Goal: Book appointment/travel/reservation

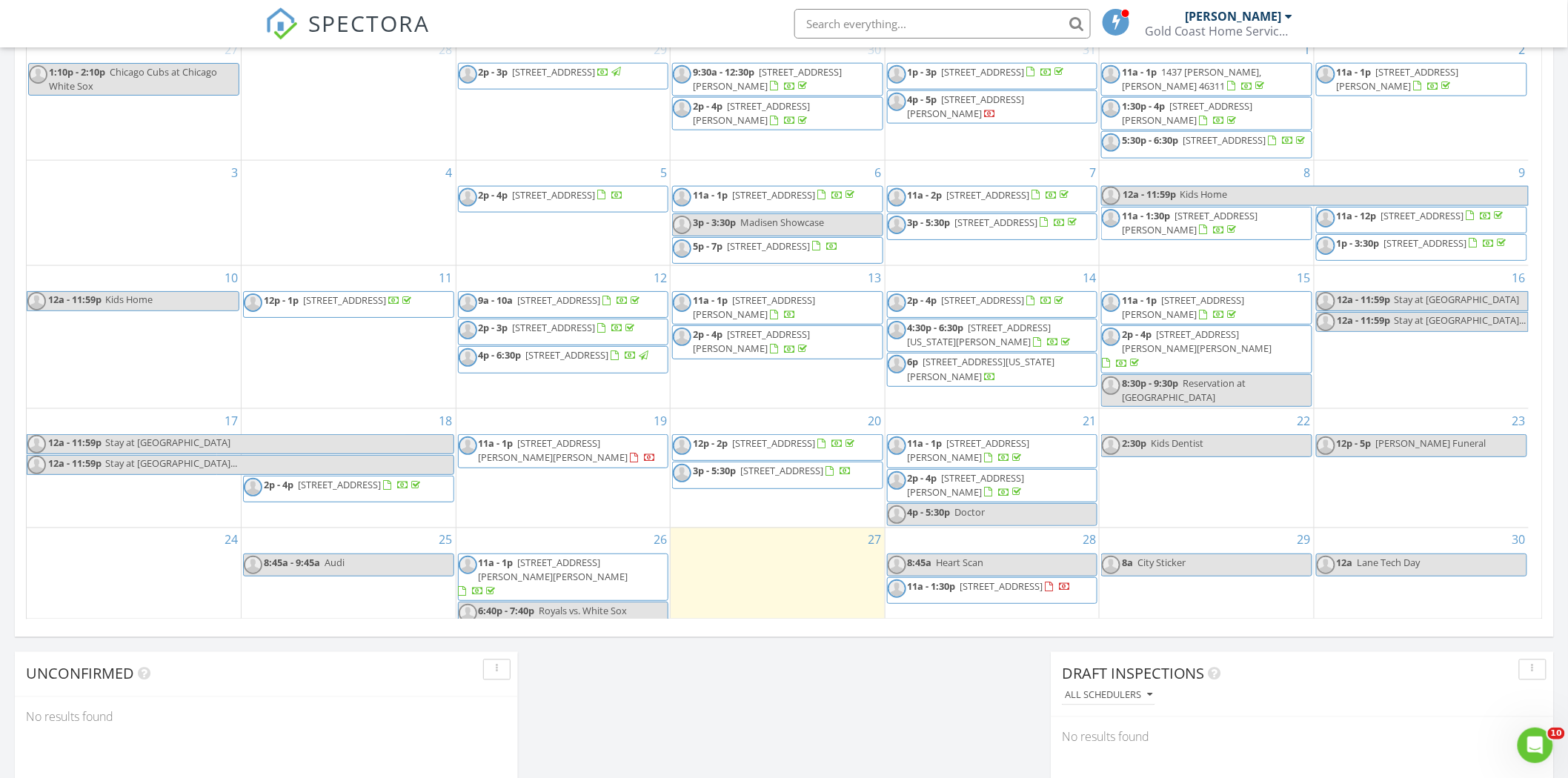
scroll to position [68, 0]
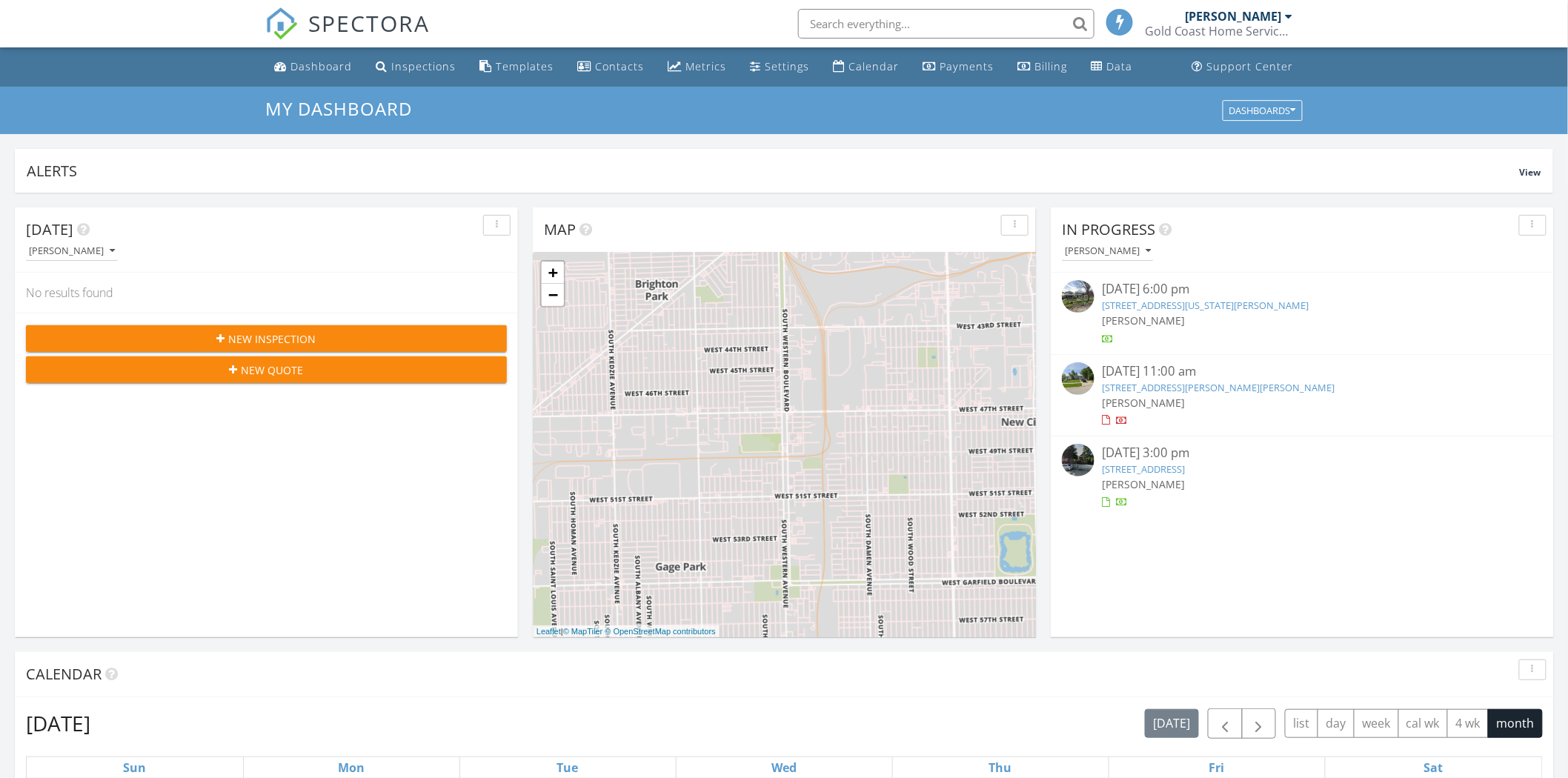
click at [888, 23] on input "text" at bounding box center [946, 23] width 297 height 30
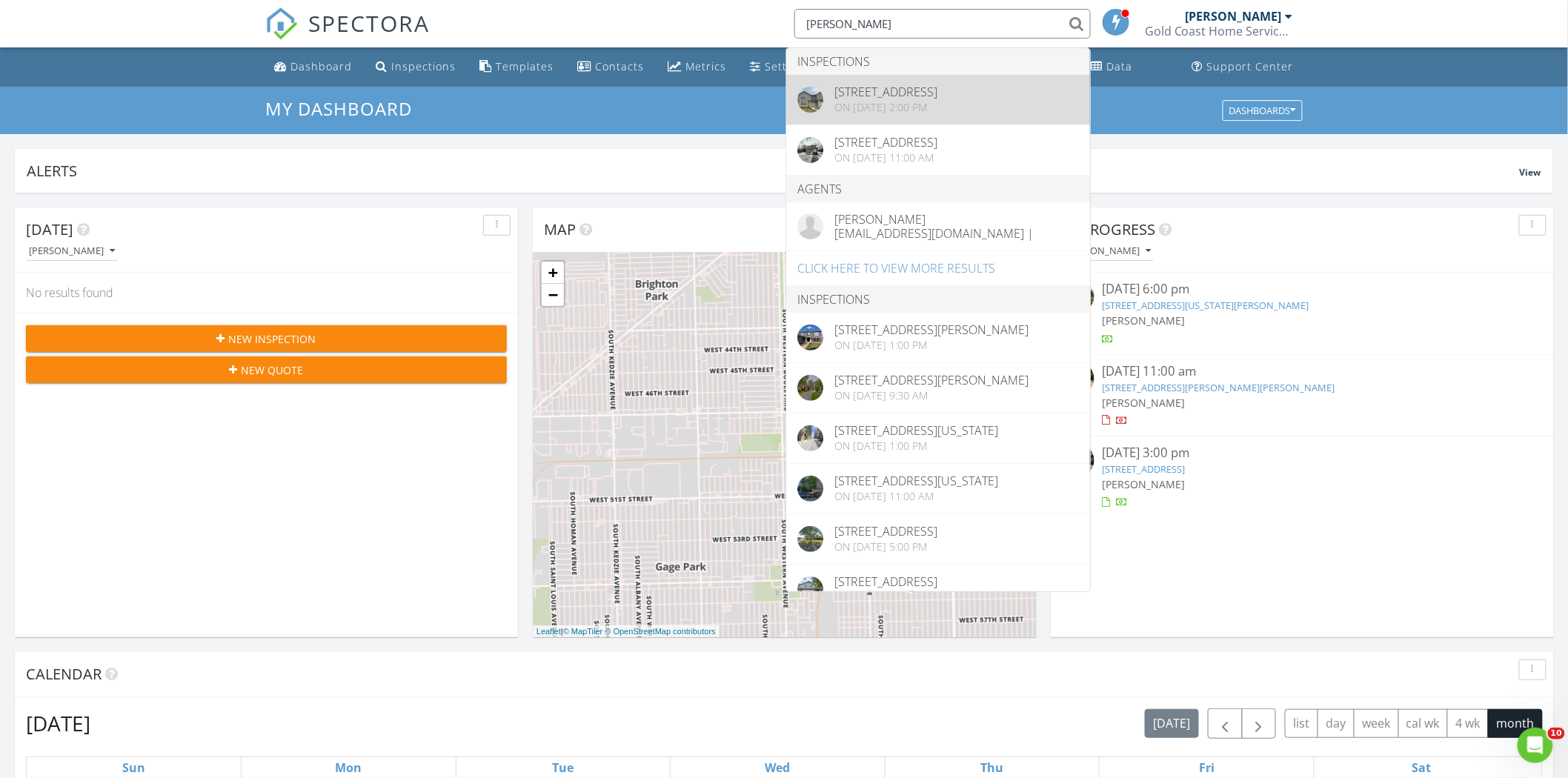
type input "blair"
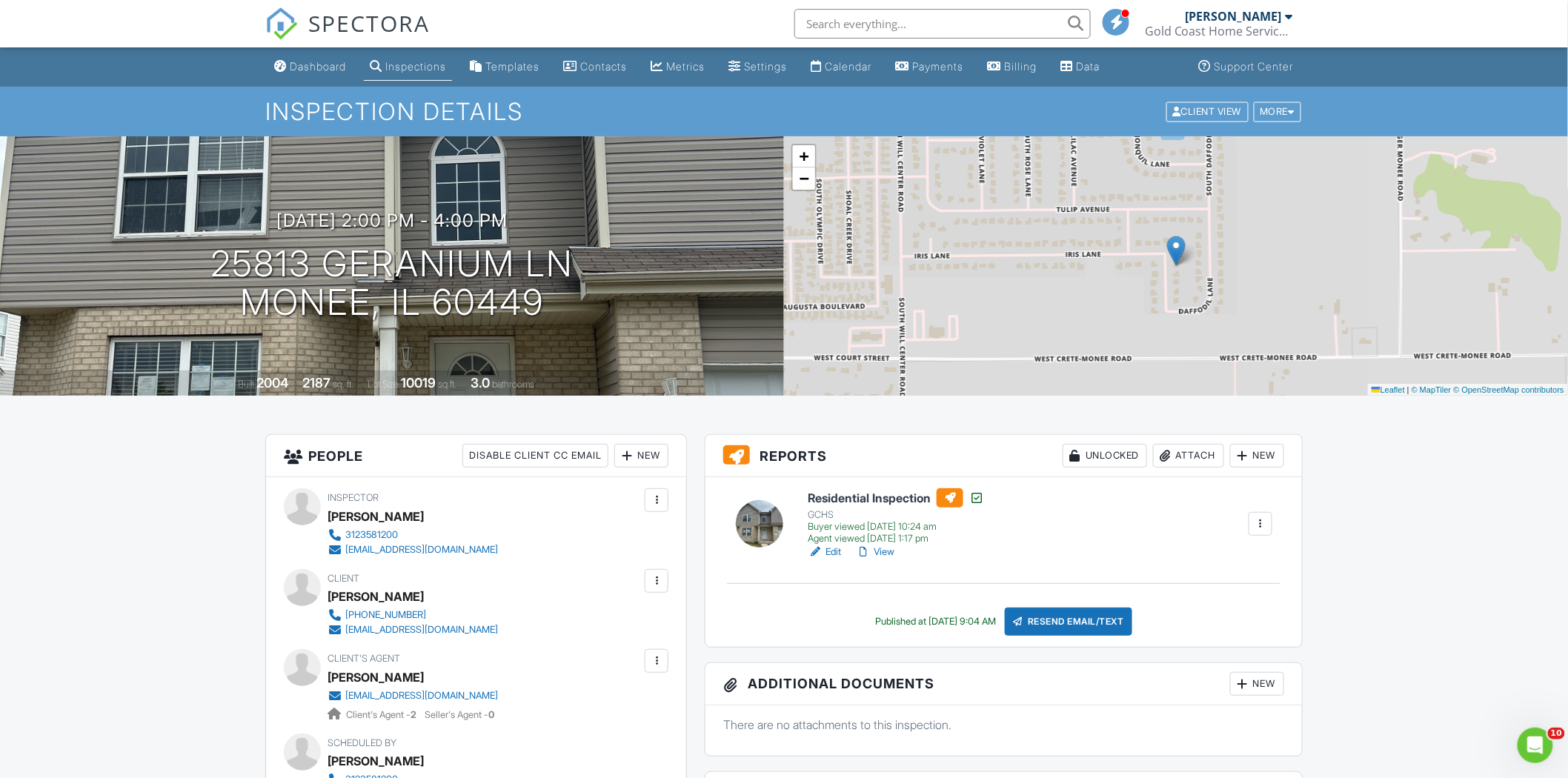
click at [885, 553] on link "View" at bounding box center [875, 551] width 39 height 15
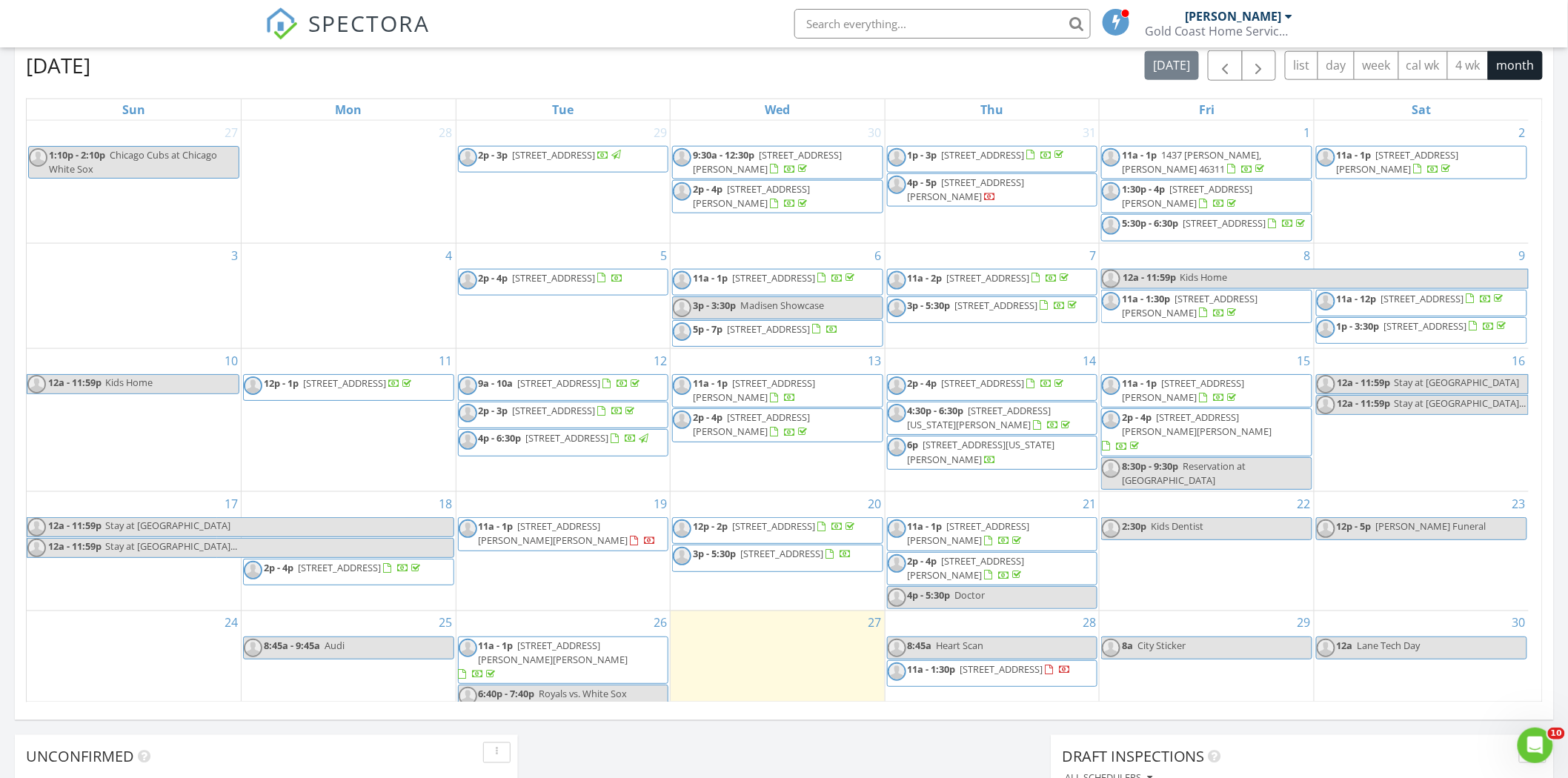
scroll to position [411, 0]
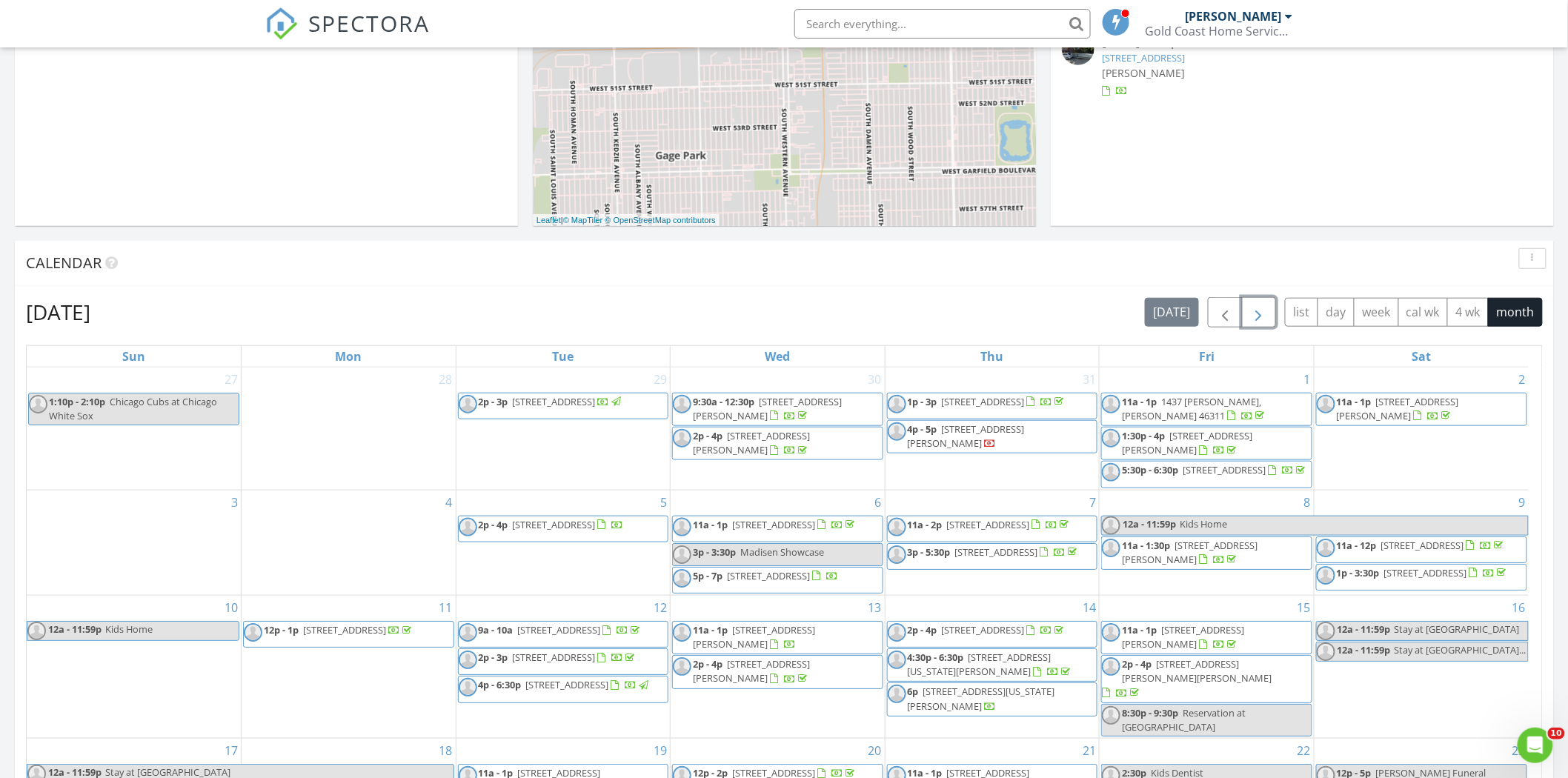
click at [1250, 306] on span "button" at bounding box center [1258, 313] width 18 height 18
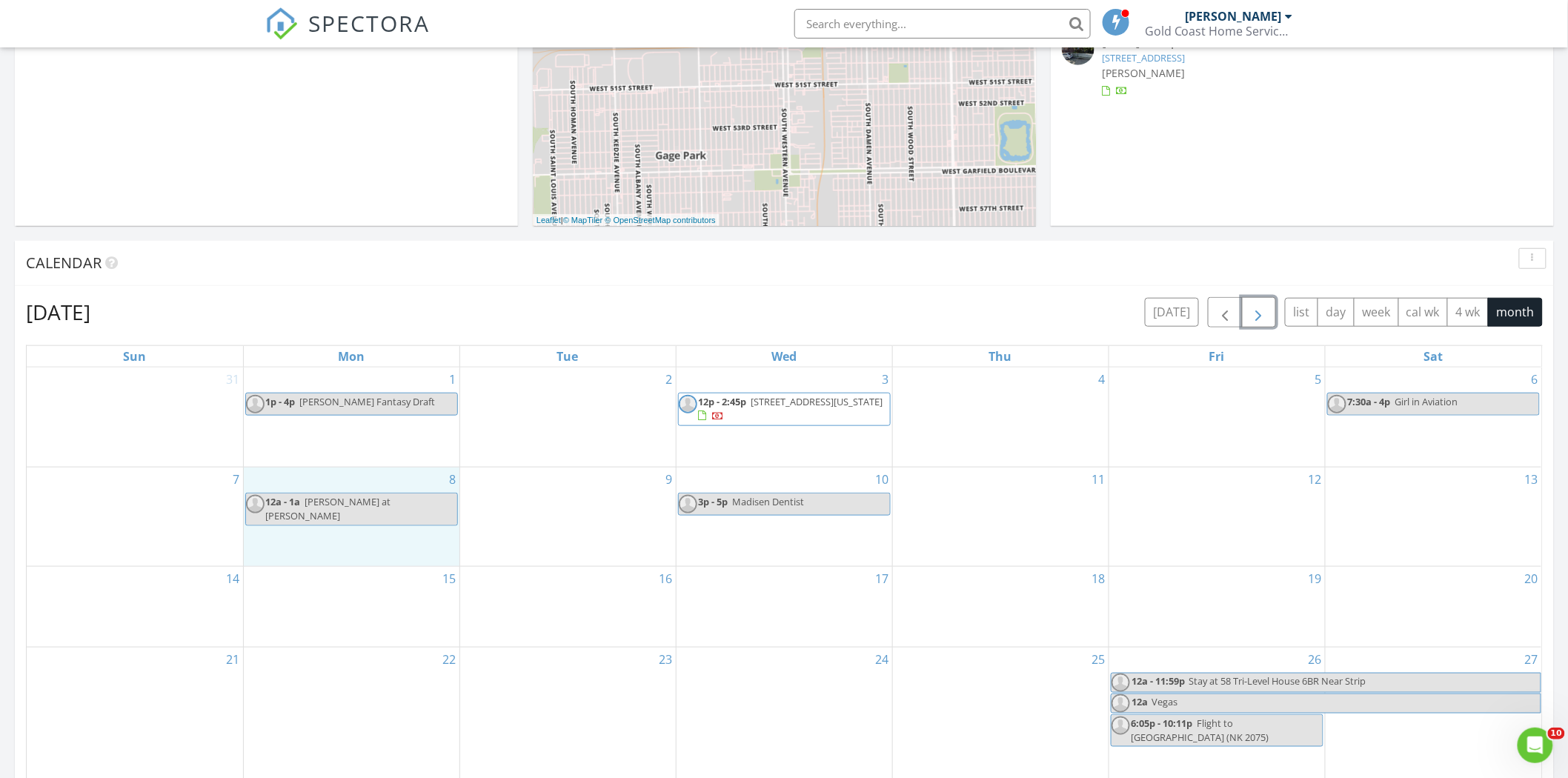
click at [310, 535] on div "8 12a - 1a Lona at Staley" at bounding box center [351, 517] width 215 height 98
click at [321, 491] on icon at bounding box center [322, 496] width 9 height 10
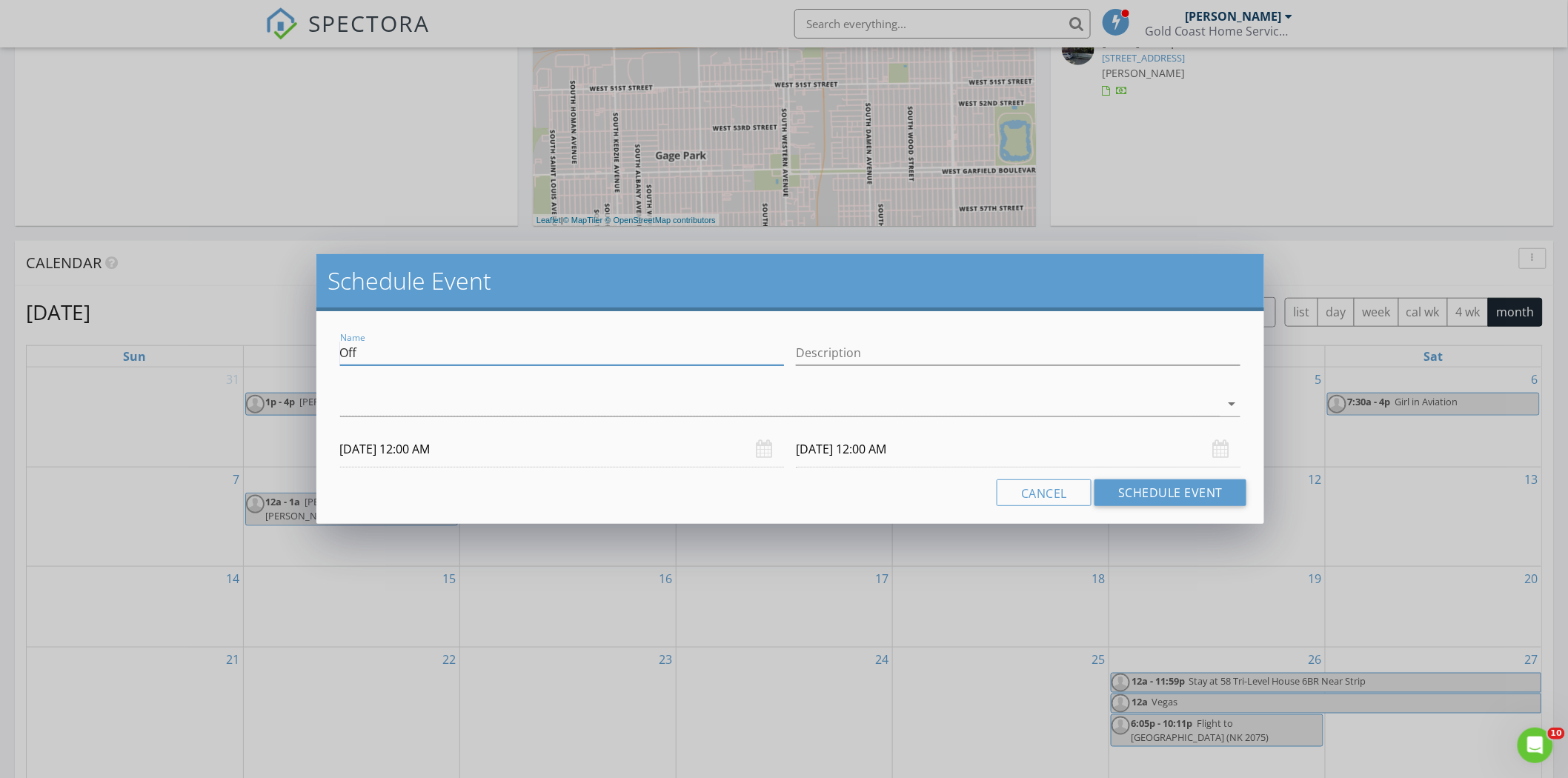
drag, startPoint x: 389, startPoint y: 353, endPoint x: 331, endPoint y: 348, distance: 58.2
click at [331, 348] on div "Name Off Description arrow_drop_down 09/08/2025 12:00 AM 09/09/2025 12:00 AM Ca…" at bounding box center [790, 418] width 948 height 213
type input "Ortho 312-996-7505"
click at [393, 416] on div "arrow_drop_down" at bounding box center [791, 404] width 901 height 24
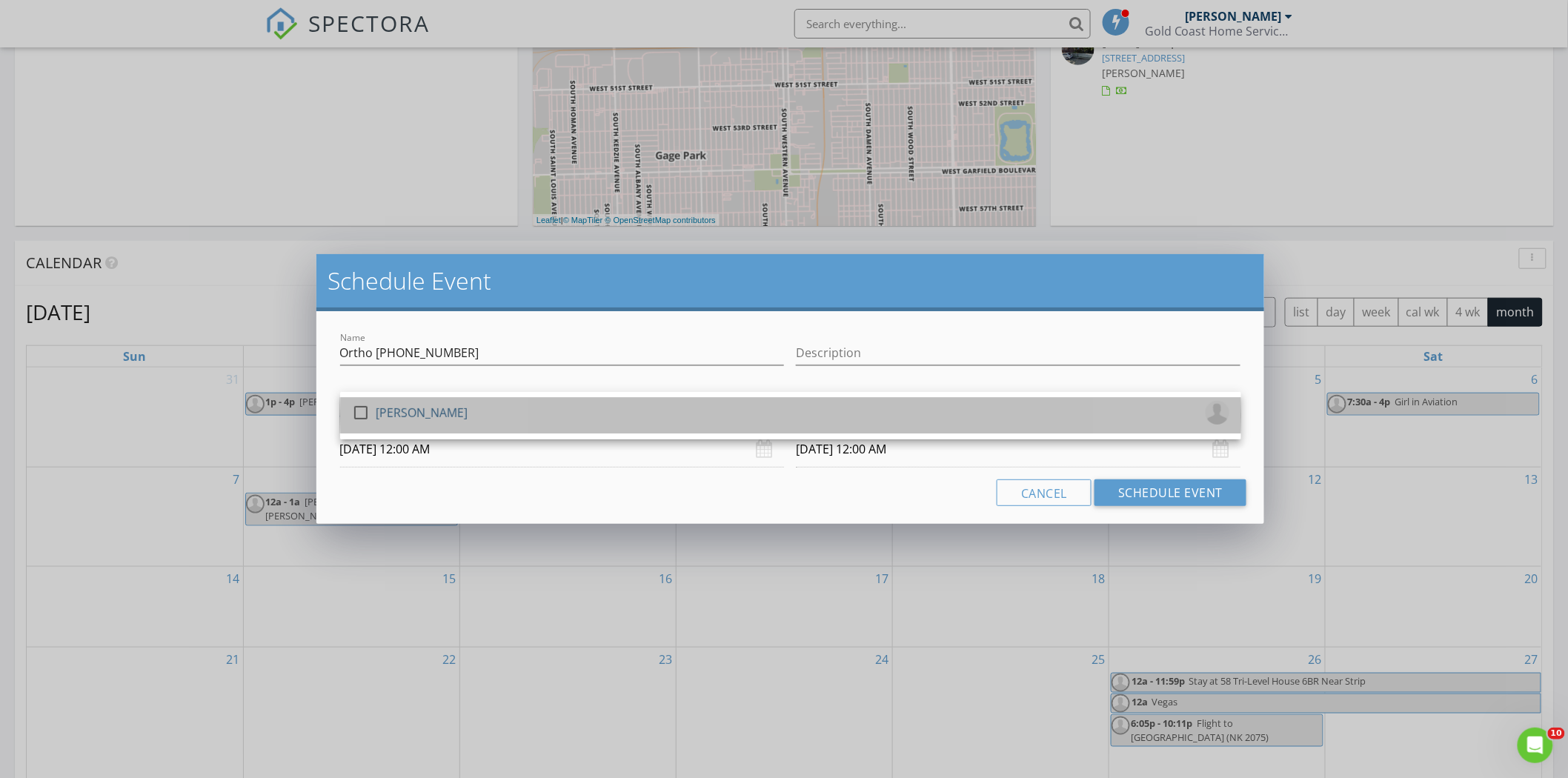
click at [391, 416] on div "[PERSON_NAME]" at bounding box center [422, 412] width 92 height 23
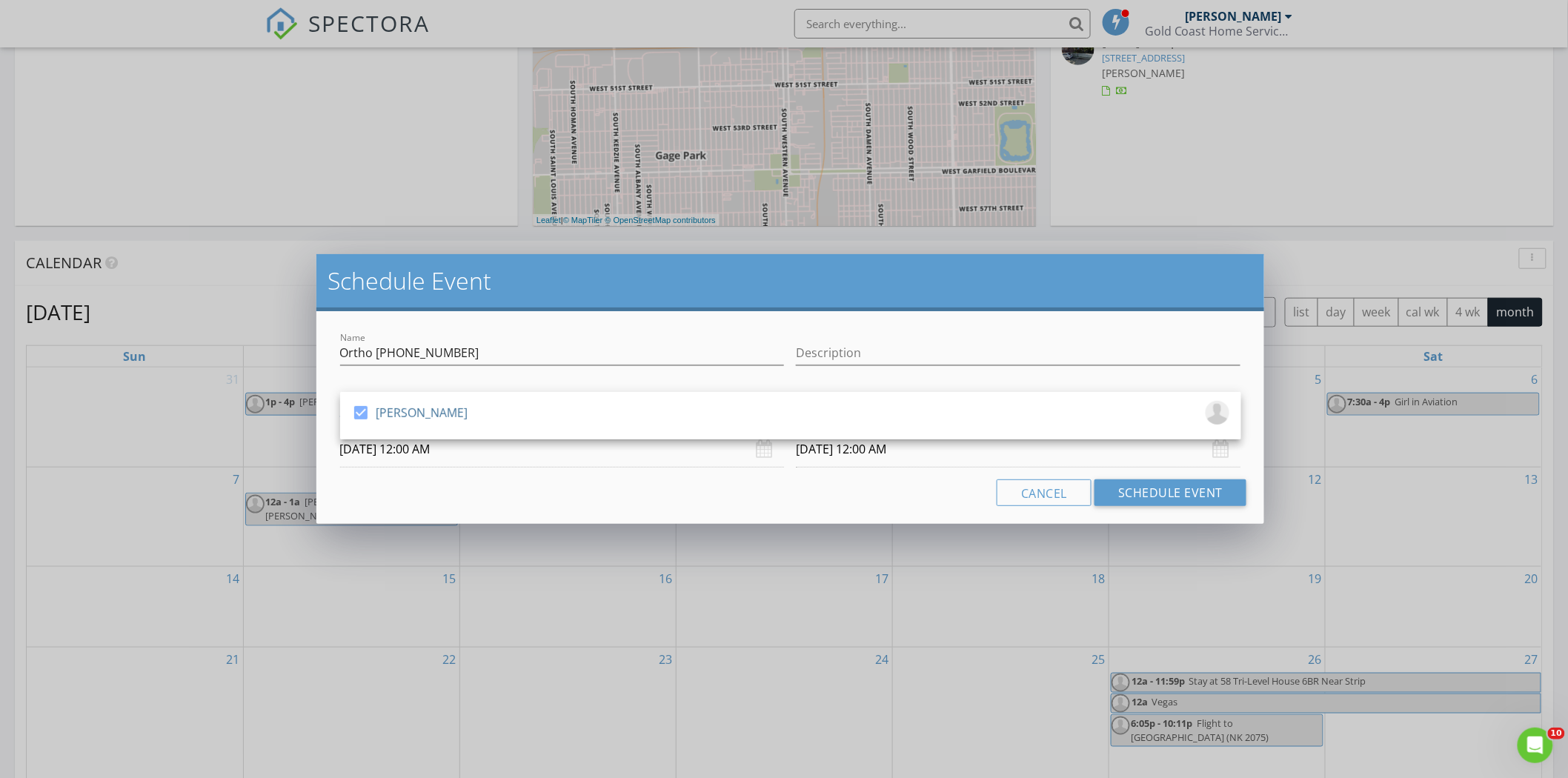
click at [511, 451] on input "09/08/2025 12:00 AM" at bounding box center [562, 449] width 444 height 36
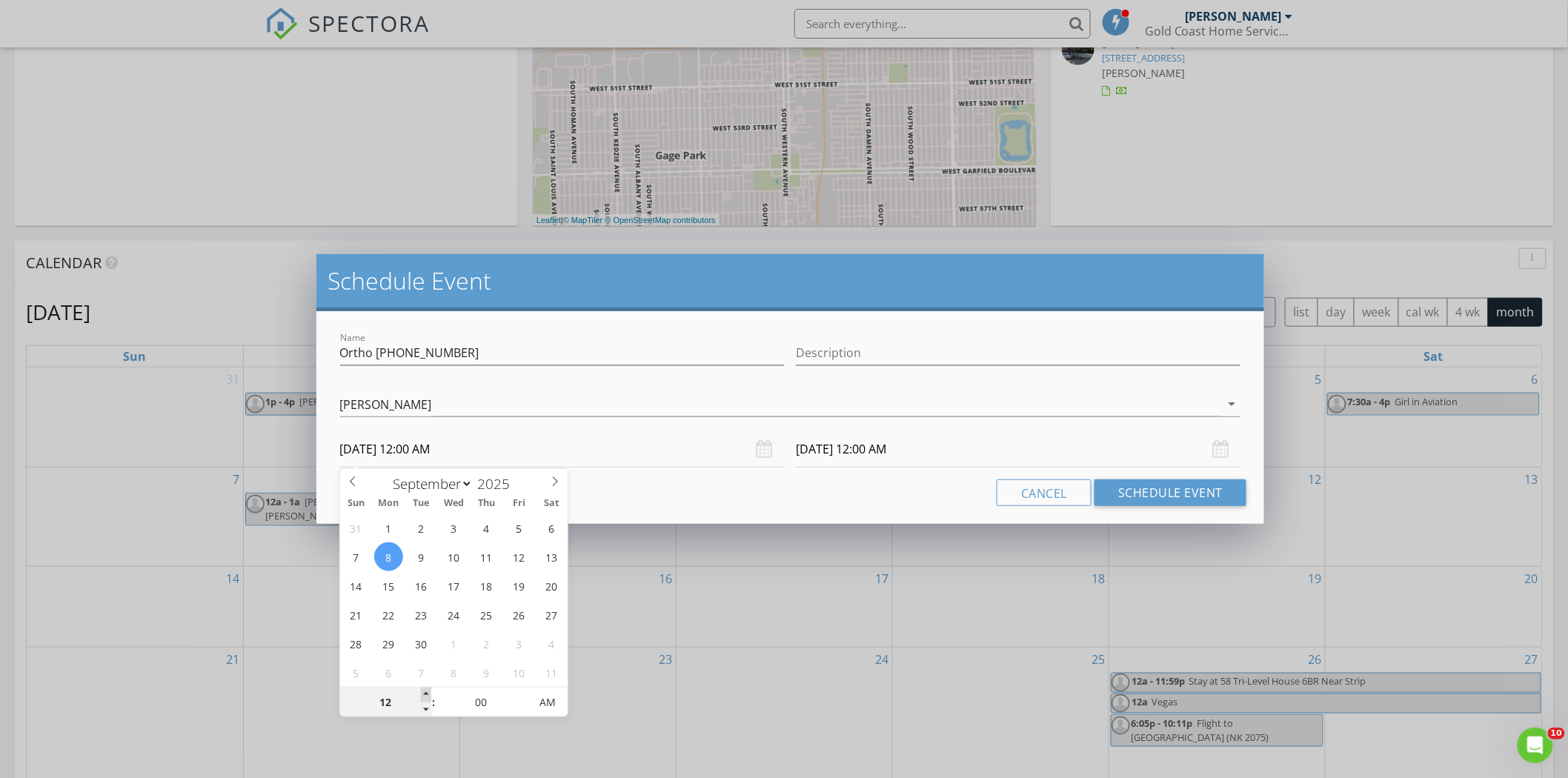
type input "01"
type input "09/08/2025 1:00 AM"
click at [426, 692] on span at bounding box center [426, 695] width 10 height 15
type input "01"
type input "09/09/2025 1:00 AM"
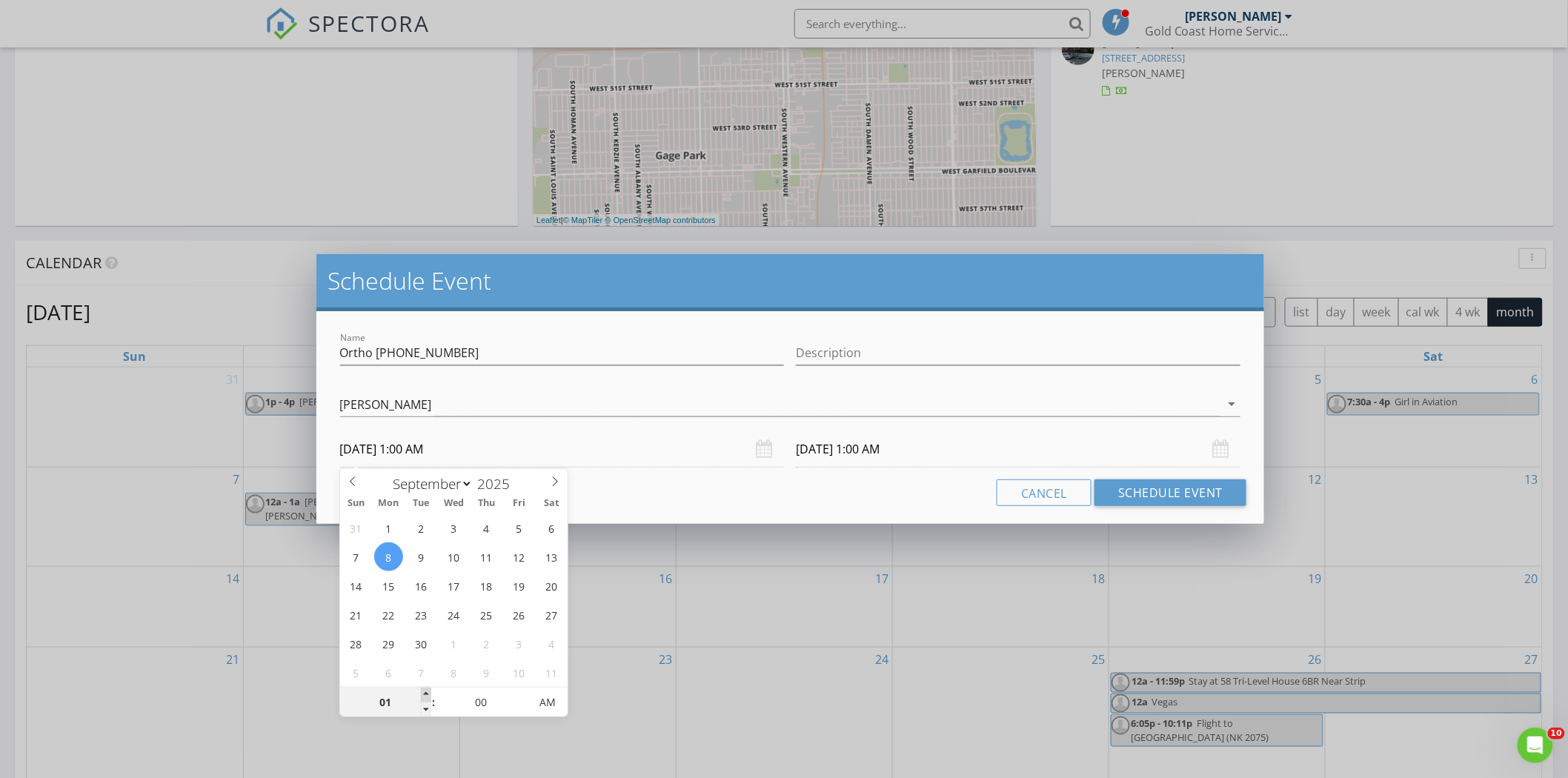
type input "02"
type input "09/08/2025 2:00 AM"
click at [426, 692] on span at bounding box center [426, 695] width 10 height 15
type input "03"
type input "09/08/2025 3:00 AM"
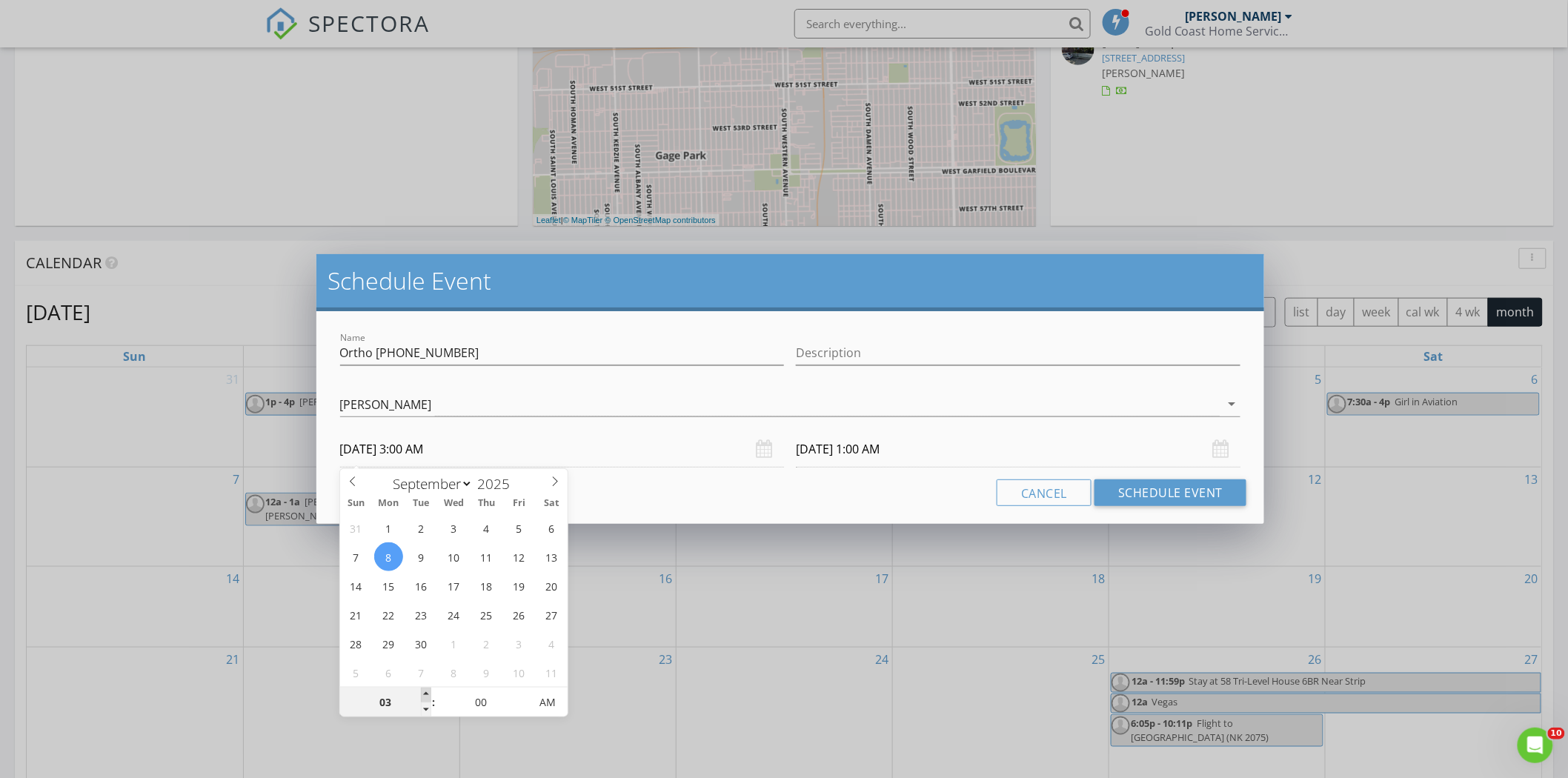
click at [426, 692] on span at bounding box center [426, 695] width 10 height 15
type input "04"
type input "09/08/2025 4:00 AM"
click at [426, 692] on span at bounding box center [426, 695] width 10 height 15
type input "04"
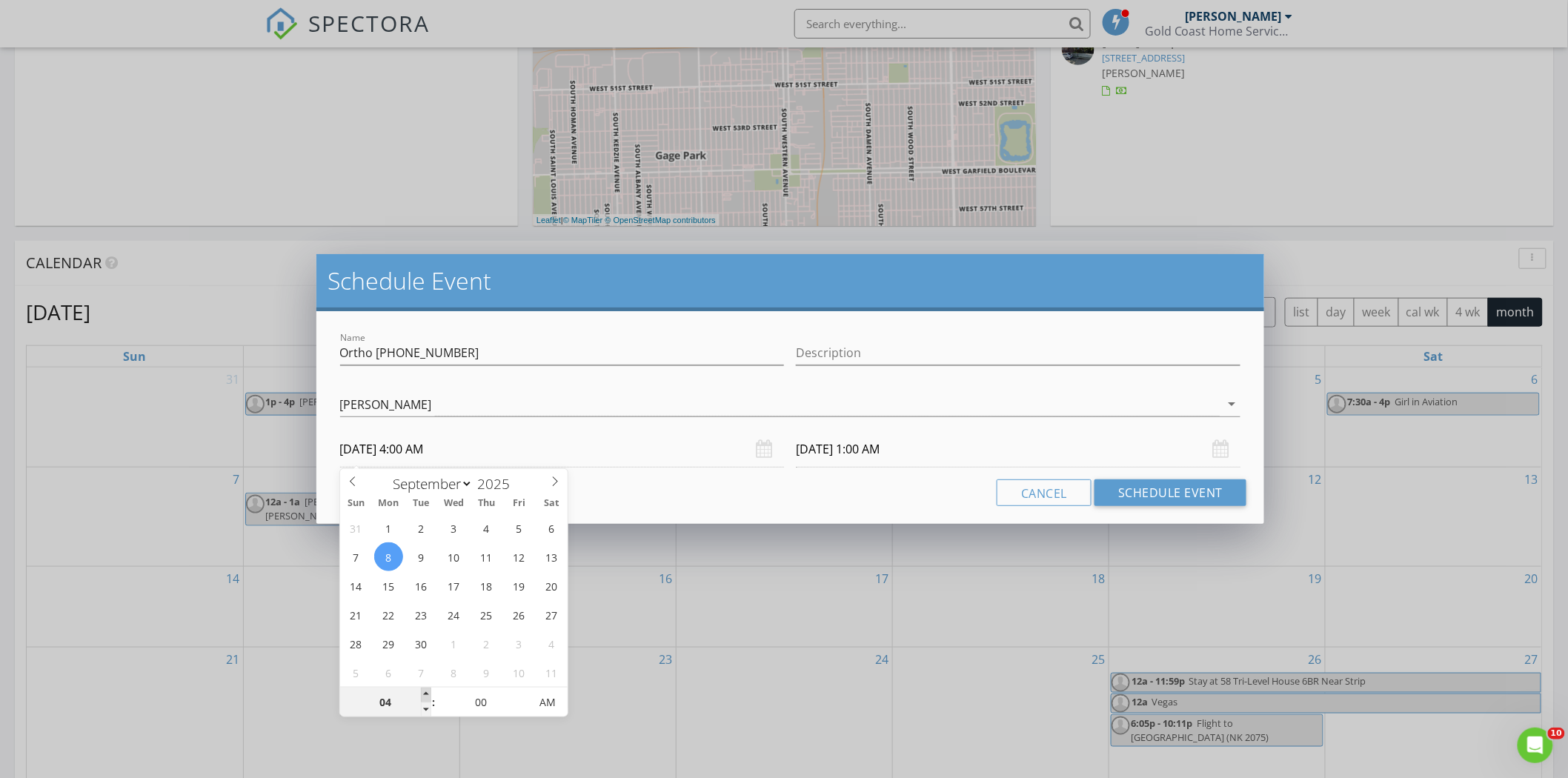
type input "09/09/2025 4:00 AM"
type input "05"
type input "09/08/2025 5:00 AM"
click at [426, 692] on span at bounding box center [426, 695] width 10 height 15
type input "06"
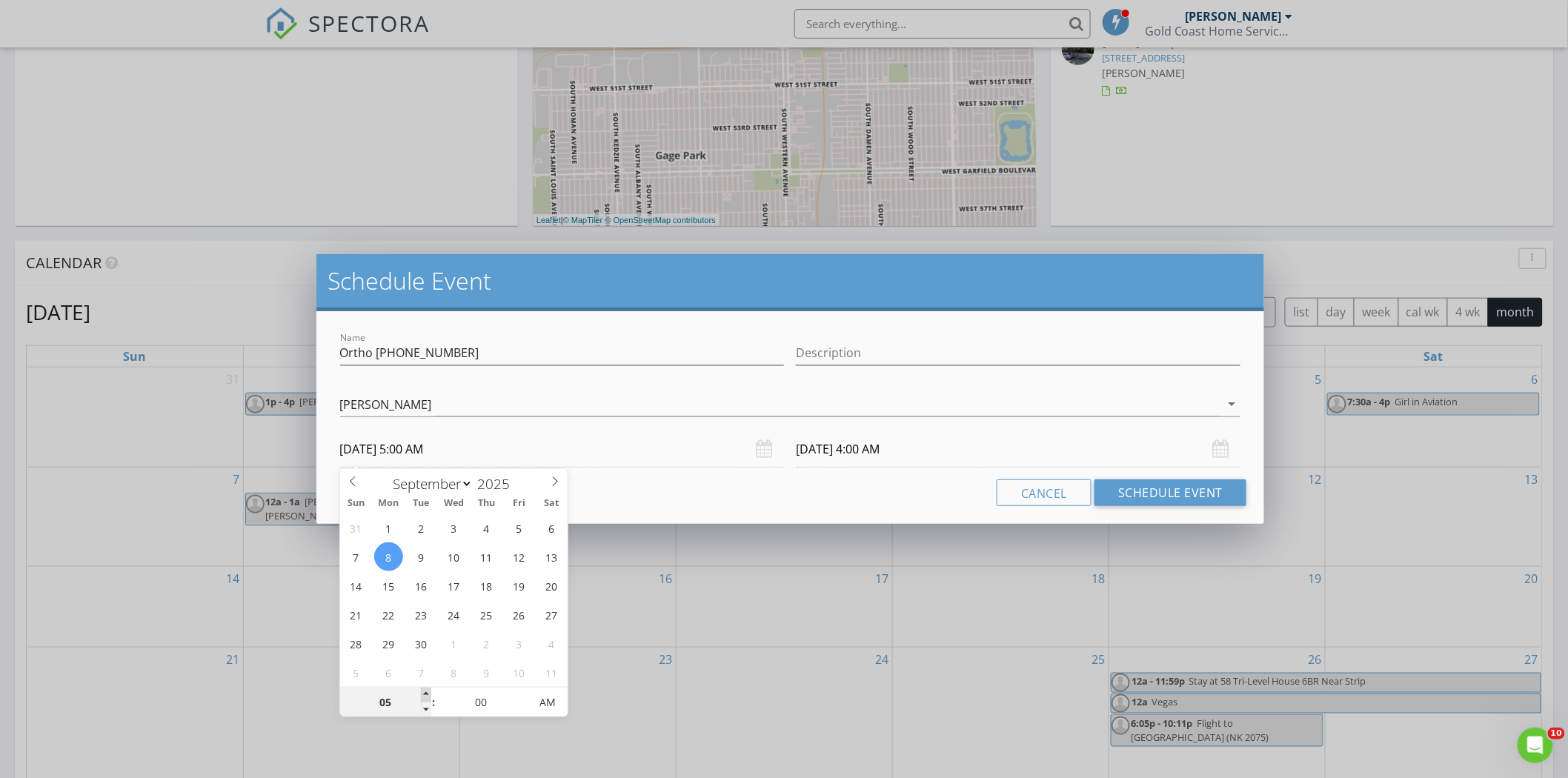
type input "09/08/2025 6:00 AM"
click at [426, 692] on span at bounding box center [426, 695] width 10 height 15
type input "06"
type input "09/09/2025 6:00 AM"
type input "07"
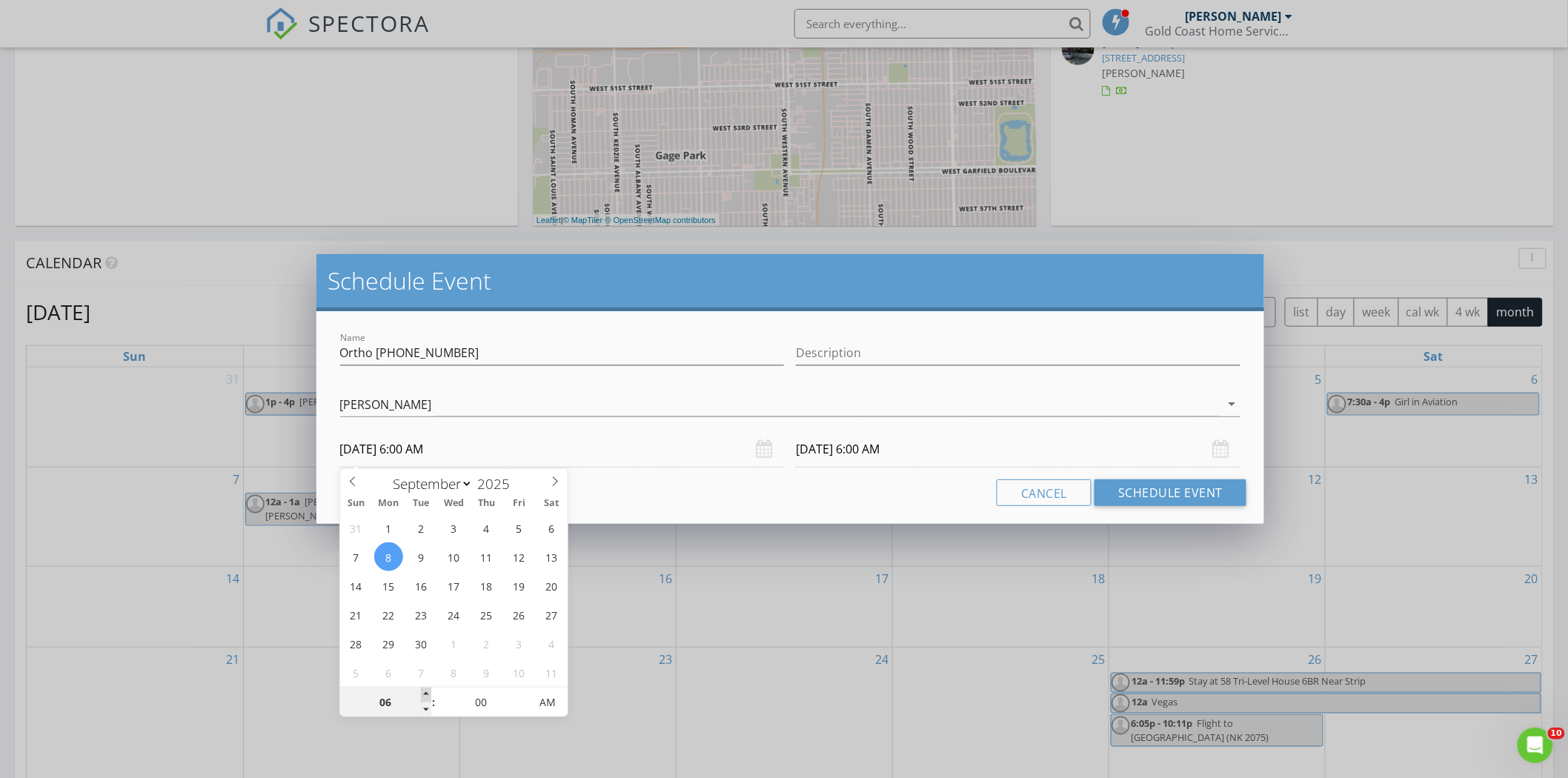
type input "09/08/2025 7:00 AM"
click at [426, 692] on span at bounding box center [426, 695] width 10 height 15
type input "07"
type input "09/09/2025 7:00 AM"
type input "08"
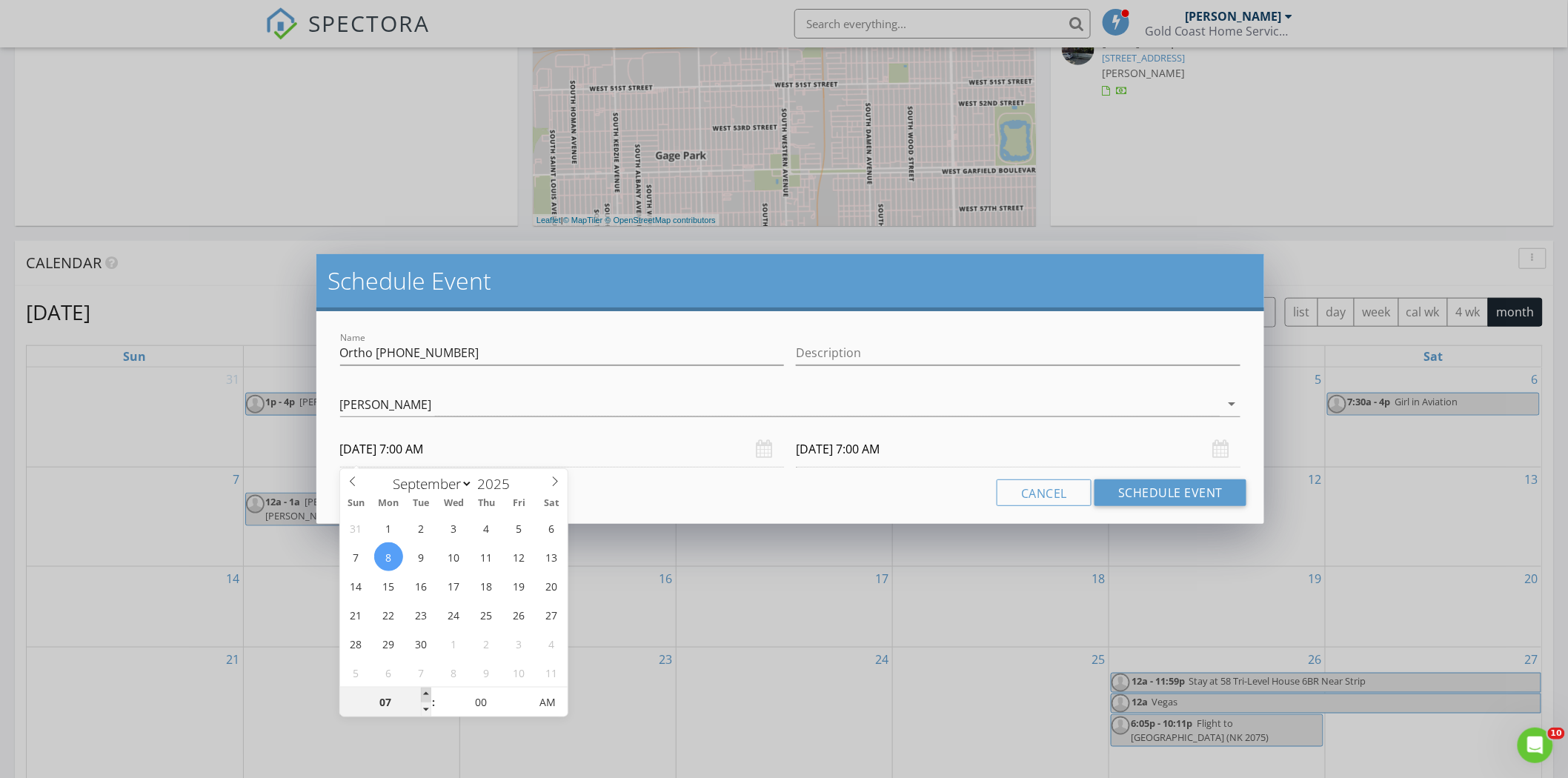
type input "09/08/2025 8:00 AM"
click at [426, 692] on span at bounding box center [426, 695] width 10 height 15
type input "08"
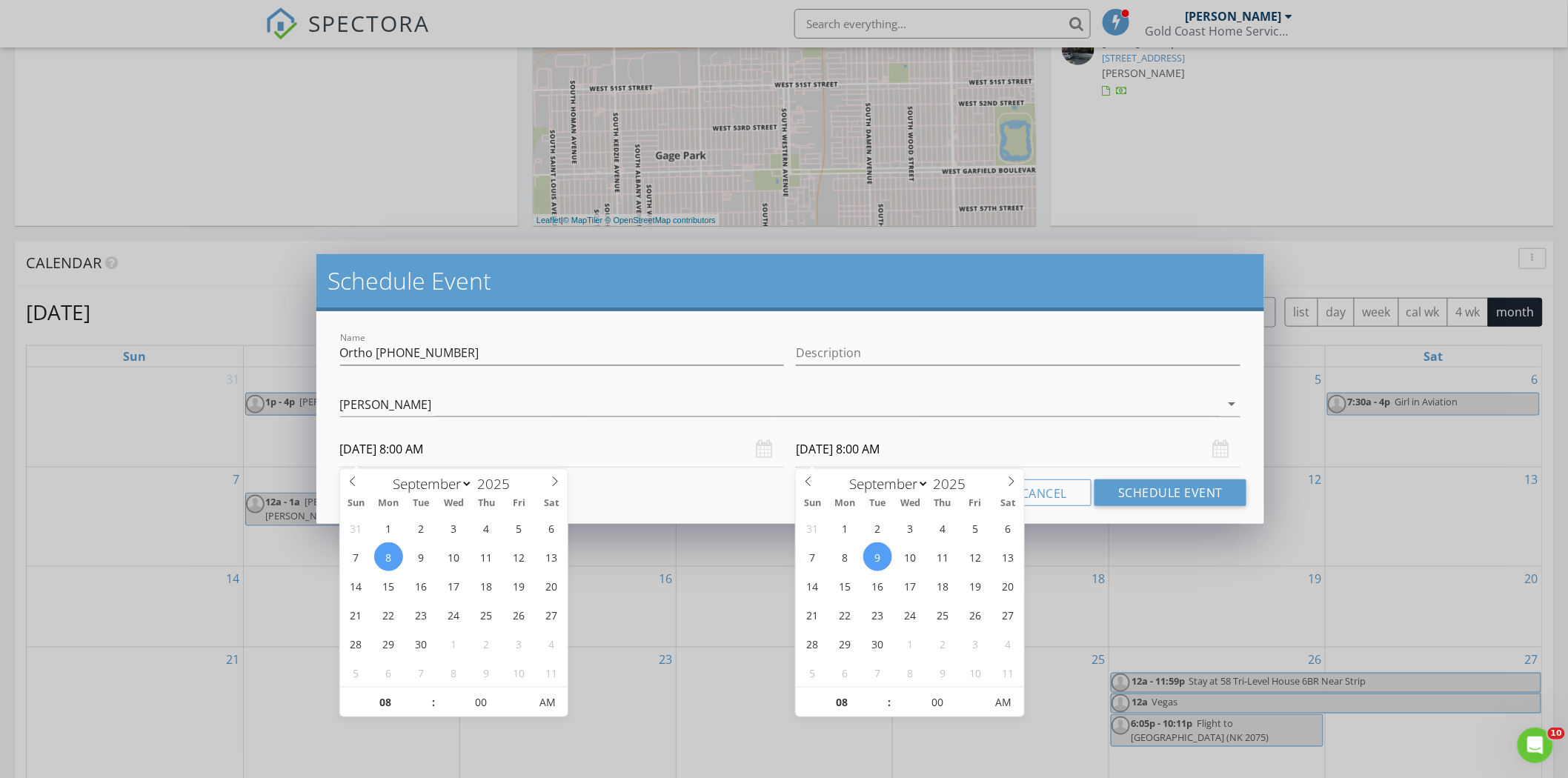
click at [833, 457] on input "09/09/2025 8:00 AM" at bounding box center [1017, 449] width 444 height 36
type input "09/08/2025 8:00 AM"
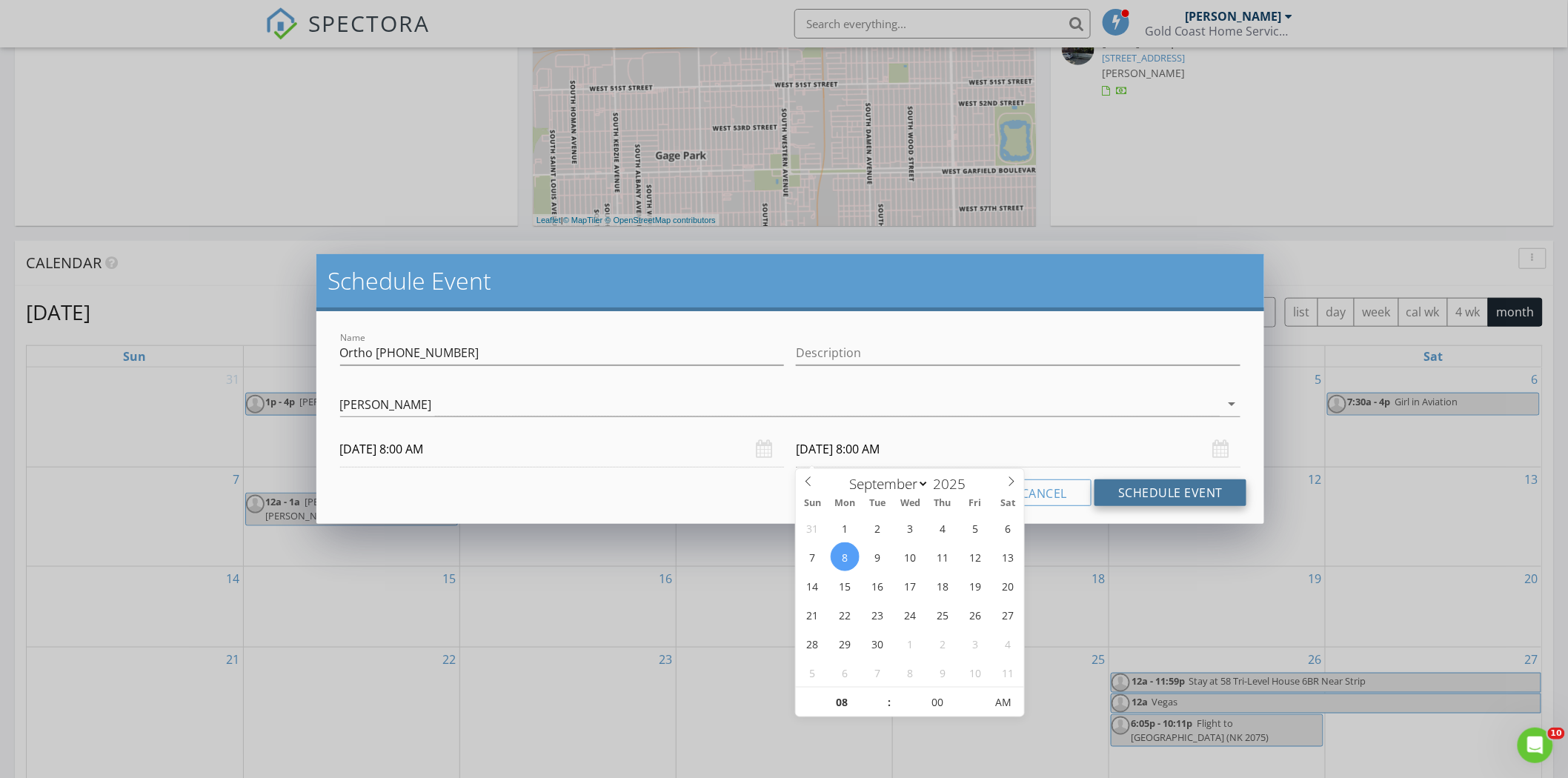
click at [1209, 494] on button "Schedule Event" at bounding box center [1170, 493] width 152 height 27
